Goal: Communication & Community: Participate in discussion

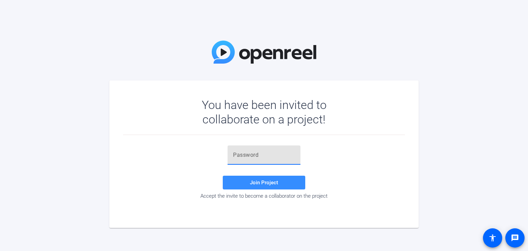
paste input "J1uHt@"
type input "J1uHt@"
click at [267, 181] on span "Join Project" at bounding box center [264, 183] width 28 height 6
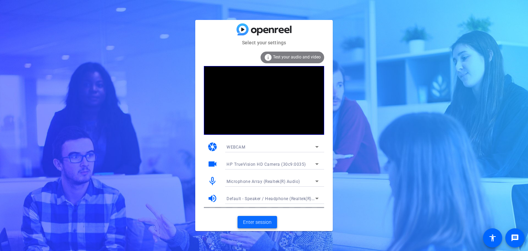
click at [271, 224] on span "Enter session" at bounding box center [257, 222] width 29 height 7
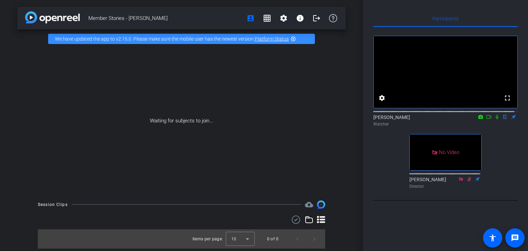
click at [496, 119] on icon at bounding box center [497, 117] width 3 height 4
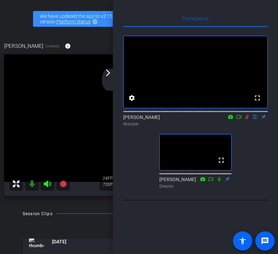
click at [108, 81] on div "arrow_back_ios_new arrow_forward_ios" at bounding box center [109, 80] width 14 height 22
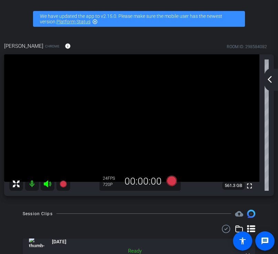
click at [269, 82] on mat-icon "arrow_back_ios_new" at bounding box center [270, 79] width 8 height 8
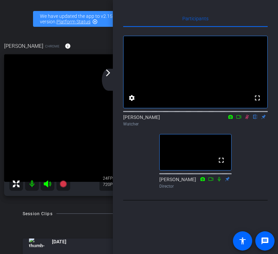
click at [247, 119] on icon at bounding box center [247, 117] width 6 height 5
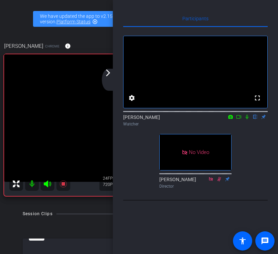
click at [247, 119] on icon at bounding box center [247, 117] width 6 height 5
click at [246, 119] on icon at bounding box center [247, 117] width 3 height 4
click at [244, 127] on div "Watcher" at bounding box center [195, 124] width 144 height 6
click at [247, 119] on icon at bounding box center [247, 117] width 6 height 5
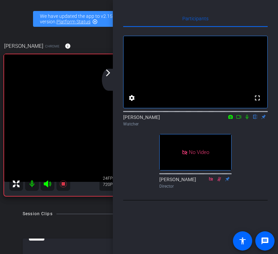
click at [248, 120] on mat-icon at bounding box center [247, 117] width 8 height 6
click at [248, 119] on icon at bounding box center [247, 117] width 4 height 4
click at [246, 120] on mat-icon at bounding box center [247, 117] width 8 height 6
click at [245, 119] on icon at bounding box center [247, 117] width 6 height 5
click at [246, 120] on mat-icon at bounding box center [247, 117] width 8 height 6
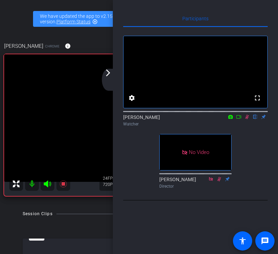
click at [246, 119] on icon at bounding box center [247, 117] width 6 height 5
click at [245, 119] on icon at bounding box center [247, 117] width 6 height 5
click at [246, 119] on icon at bounding box center [247, 117] width 6 height 5
click at [248, 119] on icon at bounding box center [247, 117] width 6 height 5
click at [247, 119] on icon at bounding box center [247, 117] width 6 height 5
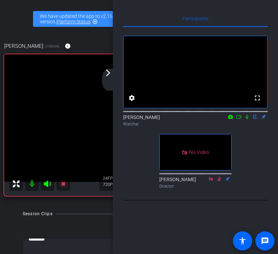
click at [247, 119] on icon at bounding box center [247, 117] width 3 height 4
drag, startPoint x: 247, startPoint y: 128, endPoint x: 257, endPoint y: 173, distance: 46.4
click at [247, 119] on icon at bounding box center [247, 117] width 4 height 4
click at [246, 119] on icon at bounding box center [247, 117] width 3 height 4
click at [248, 119] on icon at bounding box center [247, 117] width 4 height 4
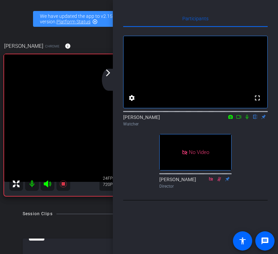
click at [248, 120] on mat-icon at bounding box center [247, 117] width 8 height 6
click at [247, 119] on icon at bounding box center [247, 117] width 4 height 4
click at [248, 119] on icon at bounding box center [247, 117] width 3 height 4
click at [247, 119] on icon at bounding box center [247, 117] width 6 height 5
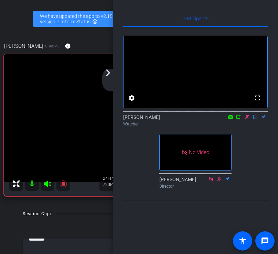
click at [246, 119] on icon at bounding box center [247, 117] width 6 height 5
click at [247, 119] on icon at bounding box center [247, 117] width 6 height 5
click at [246, 119] on icon at bounding box center [247, 117] width 3 height 4
click at [248, 119] on icon at bounding box center [247, 117] width 4 height 4
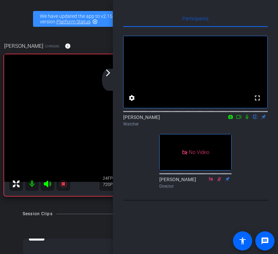
click at [246, 119] on icon at bounding box center [247, 117] width 6 height 5
click at [248, 119] on icon at bounding box center [247, 117] width 6 height 5
click at [246, 119] on icon at bounding box center [247, 117] width 3 height 4
click at [247, 119] on icon at bounding box center [247, 117] width 6 height 5
click at [246, 119] on icon at bounding box center [247, 117] width 6 height 5
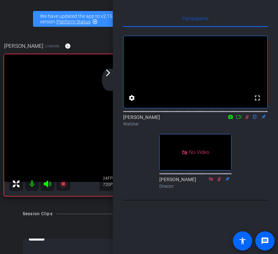
click at [247, 119] on icon at bounding box center [247, 117] width 4 height 4
click at [247, 119] on icon at bounding box center [247, 117] width 6 height 5
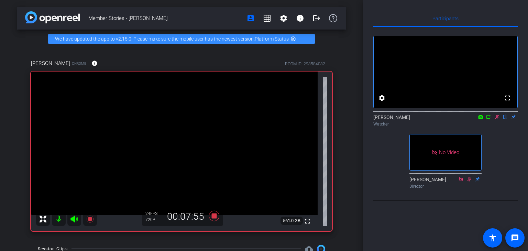
click at [498, 119] on icon at bounding box center [498, 117] width 4 height 4
